Goal: Information Seeking & Learning: Learn about a topic

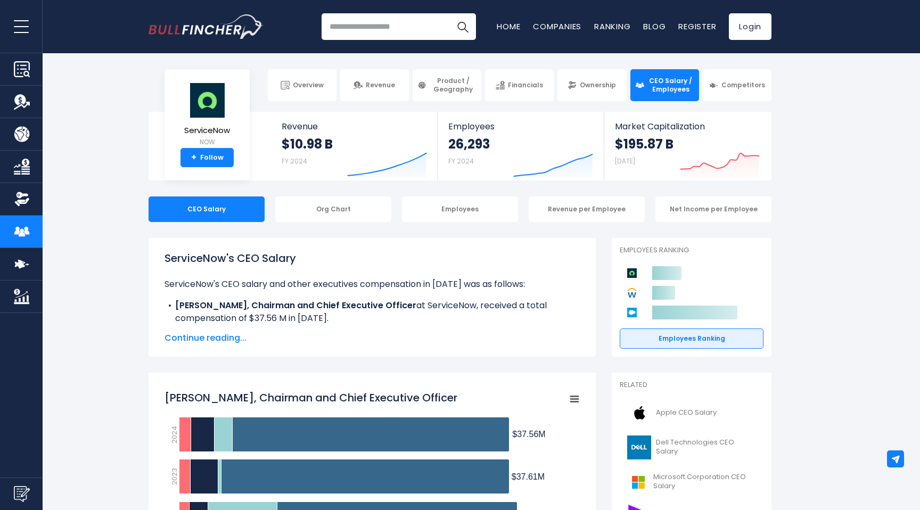
click at [210, 339] on span "Continue reading..." at bounding box center [372, 338] width 415 height 13
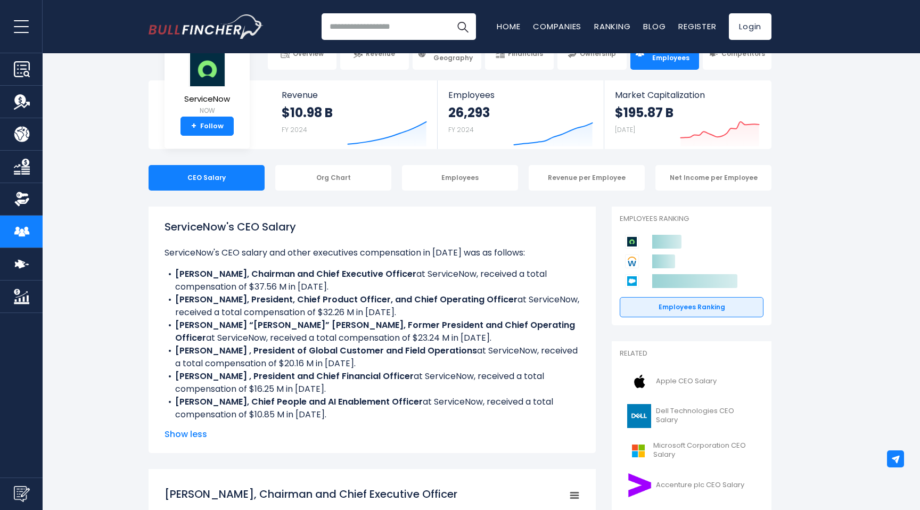
scroll to position [36, 0]
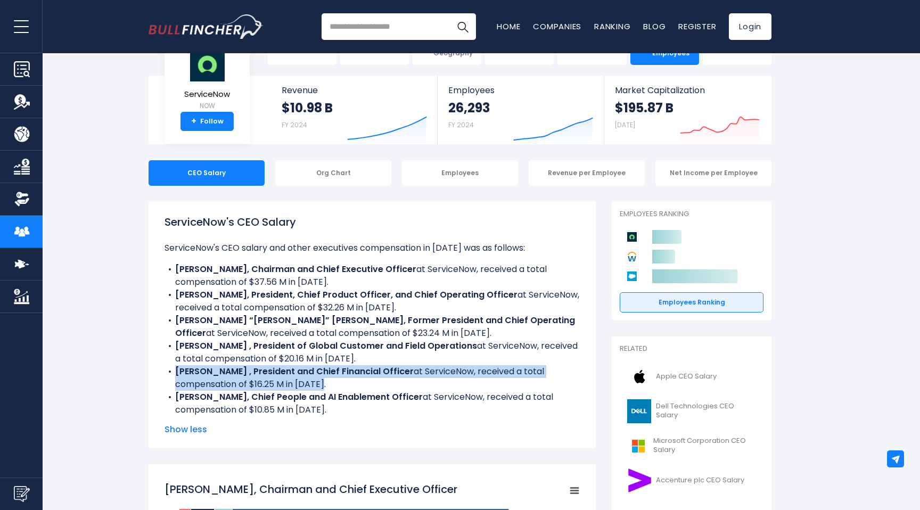
drag, startPoint x: 329, startPoint y: 384, endPoint x: 166, endPoint y: 376, distance: 163.7
click at [166, 376] on li "[PERSON_NAME] , President and Chief Financial Officer at ServiceNow, received a…" at bounding box center [372, 378] width 415 height 26
copy li "[PERSON_NAME] , President and Chief Financial Officer at ServiceNow, received a…"
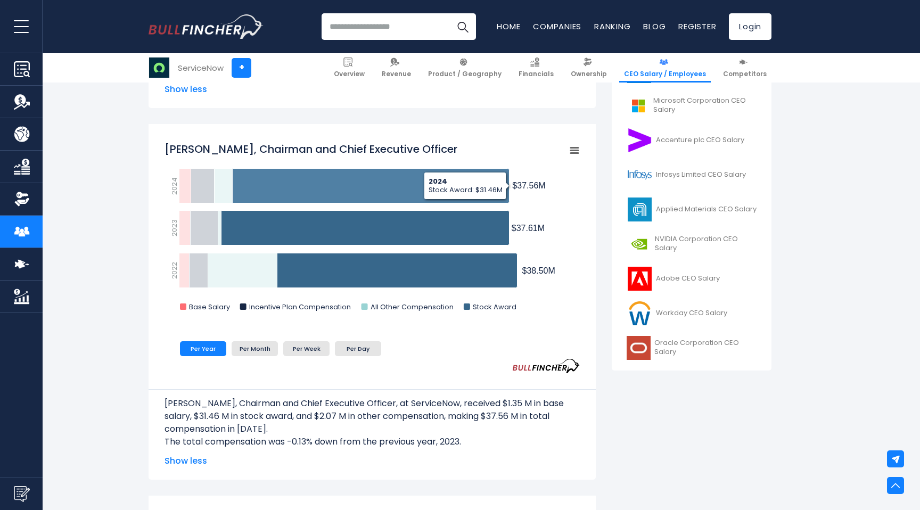
scroll to position [370, 0]
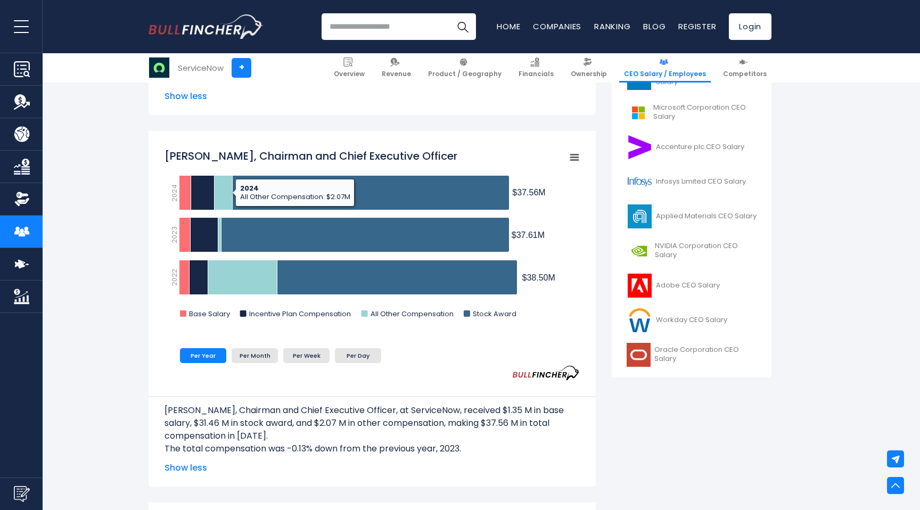
click at [249, 356] on li "Per Month" at bounding box center [255, 355] width 46 height 15
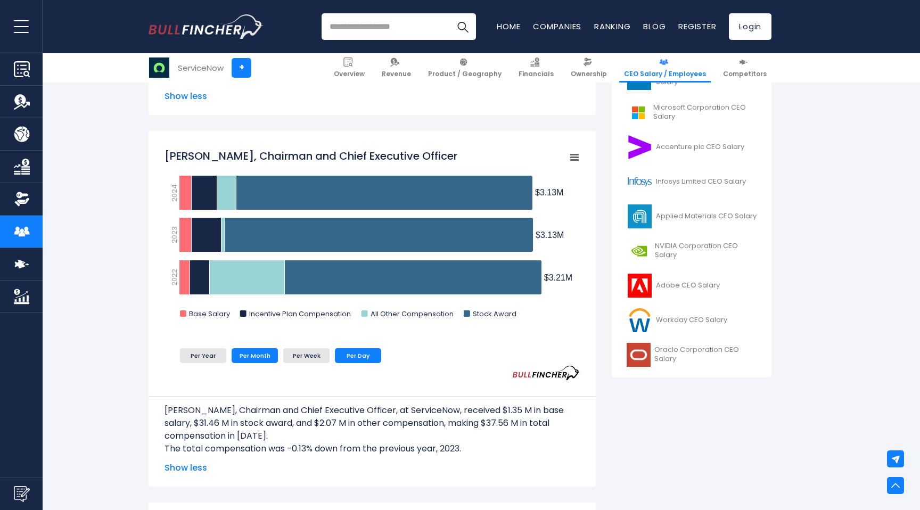
click at [362, 353] on li "Per Day" at bounding box center [358, 355] width 46 height 15
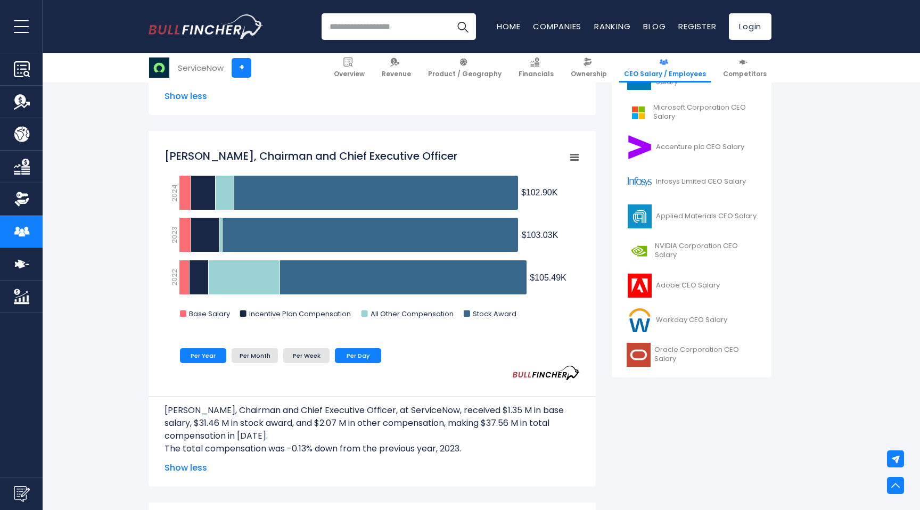
click at [198, 354] on li "Per Year" at bounding box center [203, 355] width 46 height 15
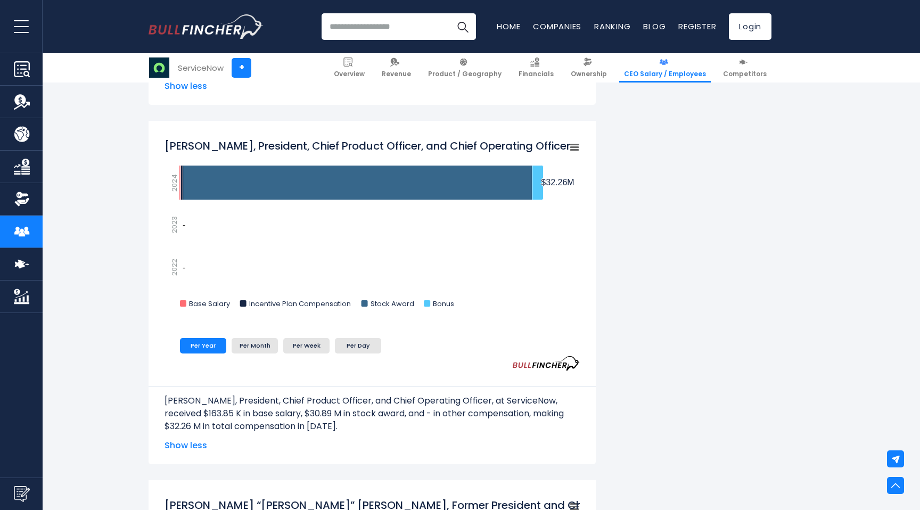
scroll to position [751, 0]
click at [361, 348] on li "Per Day" at bounding box center [358, 346] width 46 height 15
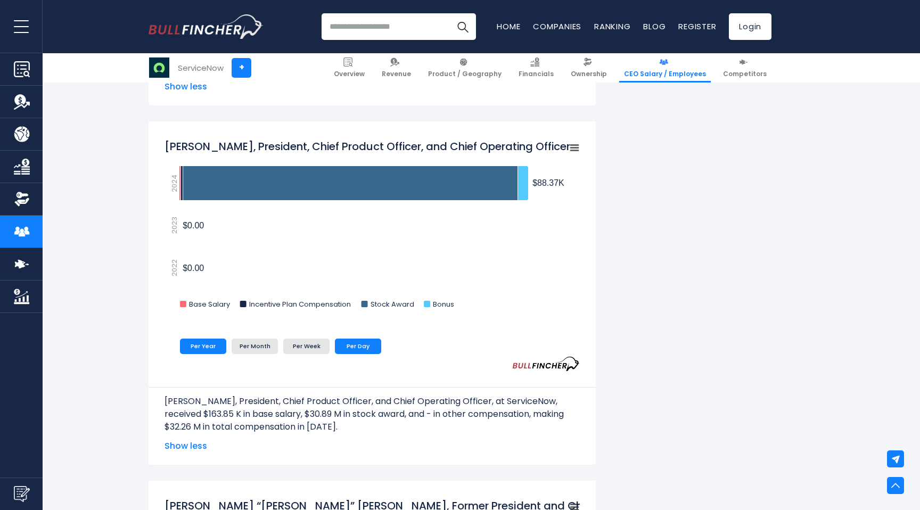
click at [208, 343] on li "Per Year" at bounding box center [203, 346] width 46 height 15
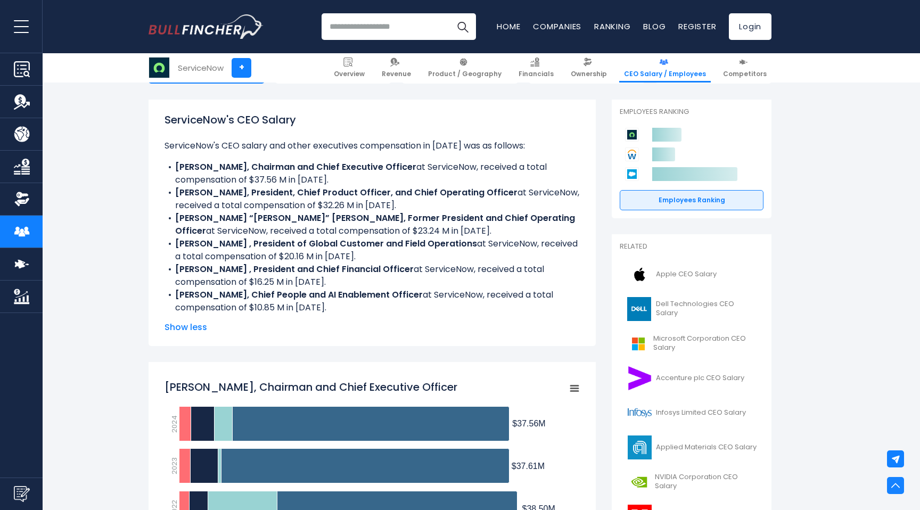
scroll to position [0, 0]
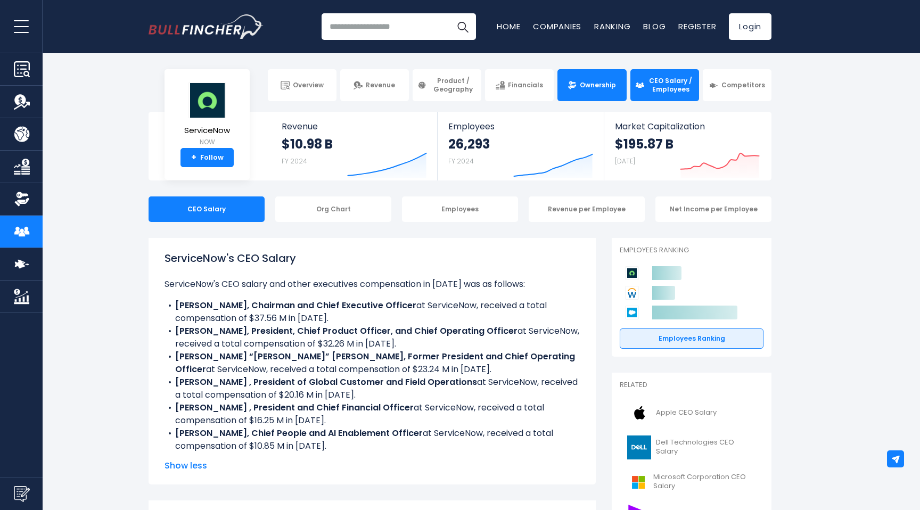
click at [583, 87] on span "Ownership" at bounding box center [598, 85] width 36 height 9
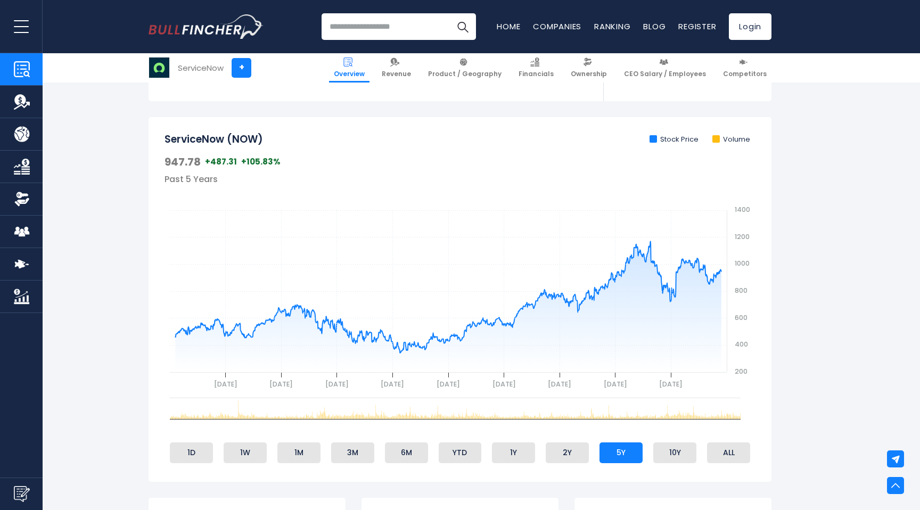
scroll to position [319, 0]
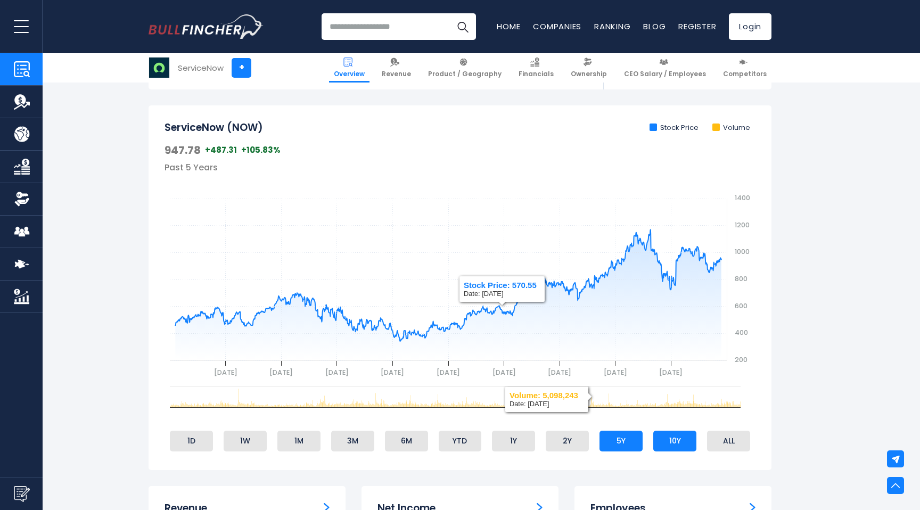
click at [681, 444] on li "10Y" at bounding box center [675, 441] width 43 height 20
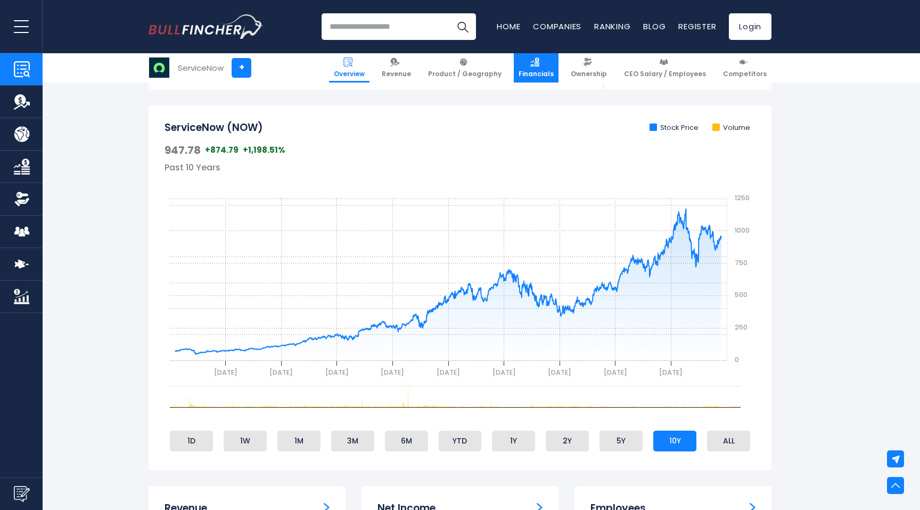
click at [544, 70] on span "Financials" at bounding box center [536, 74] width 35 height 9
